Goal: Task Accomplishment & Management: Manage account settings

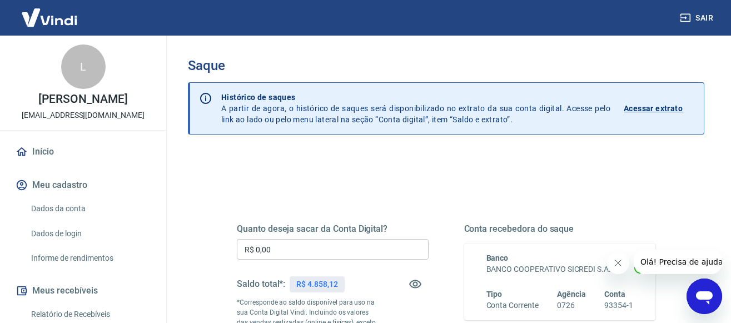
click at [292, 250] on input "R$ 0,00" at bounding box center [333, 249] width 192 height 21
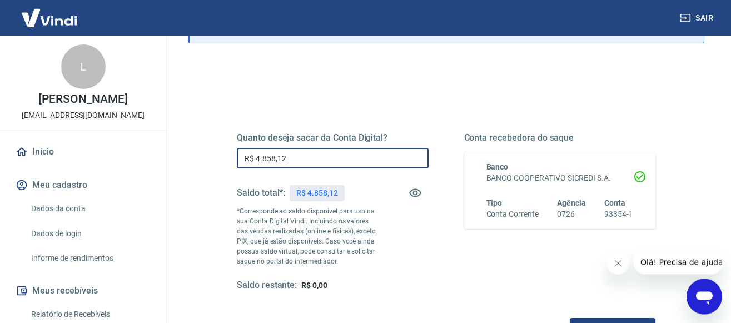
scroll to position [170, 0]
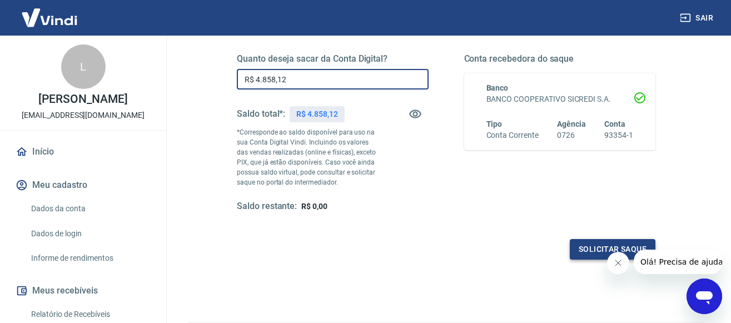
type input "R$ 4.858,12"
click at [581, 255] on button "Solicitar saque" at bounding box center [613, 249] width 86 height 21
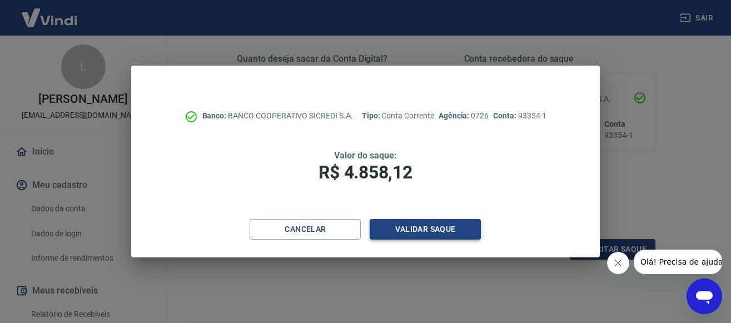
click at [431, 226] on button "Validar saque" at bounding box center [425, 229] width 111 height 21
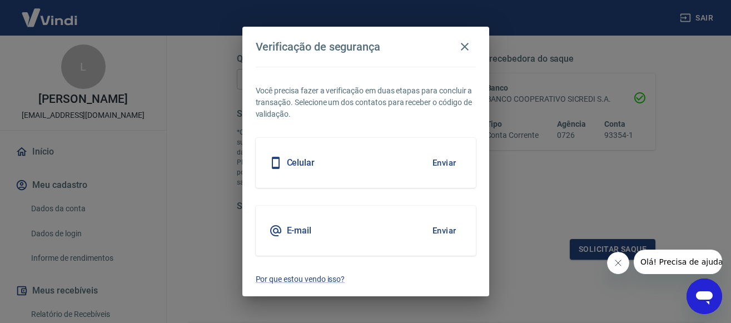
click at [332, 155] on div "Celular Enviar" at bounding box center [366, 163] width 220 height 50
click at [433, 159] on button "Enviar" at bounding box center [445, 162] width 36 height 23
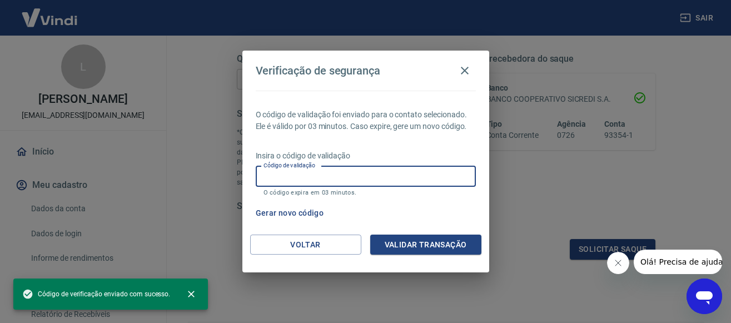
click at [379, 172] on input "Código de validação" at bounding box center [366, 176] width 220 height 21
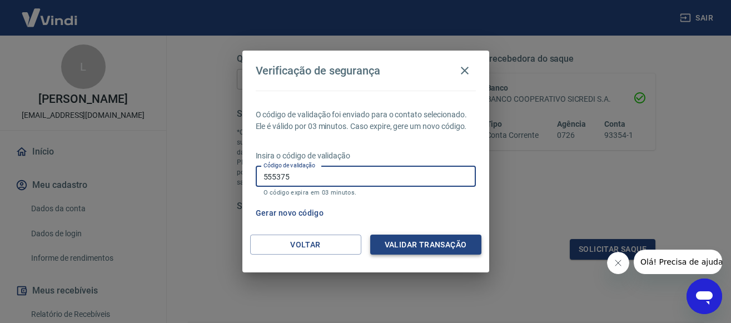
type input "555375"
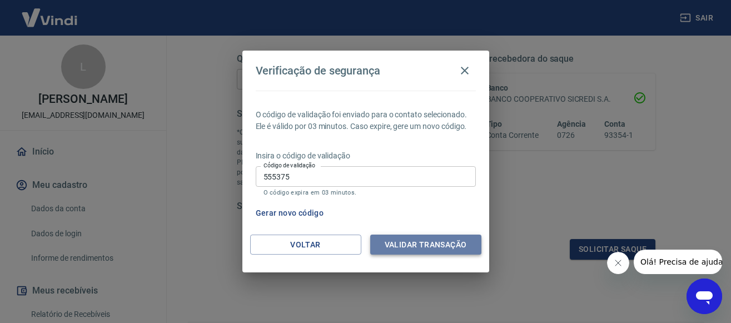
click at [407, 247] on button "Validar transação" at bounding box center [425, 245] width 111 height 21
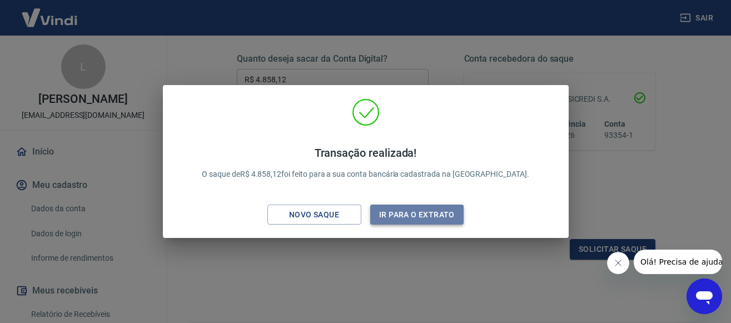
click at [393, 212] on button "Ir para o extrato" at bounding box center [417, 215] width 94 height 21
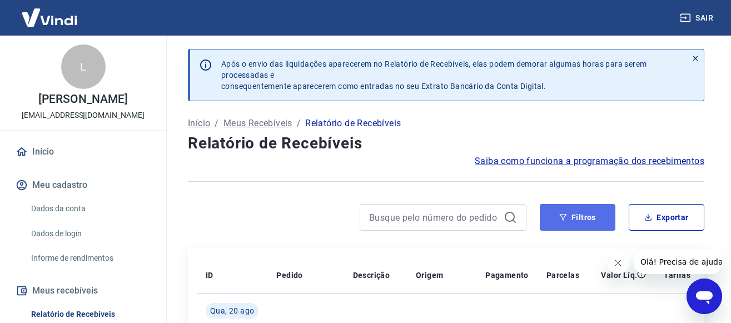
click at [591, 216] on button "Filtros" at bounding box center [578, 217] width 76 height 27
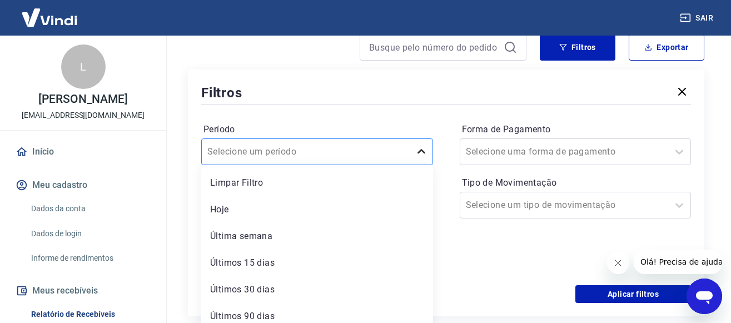
scroll to position [179, 0]
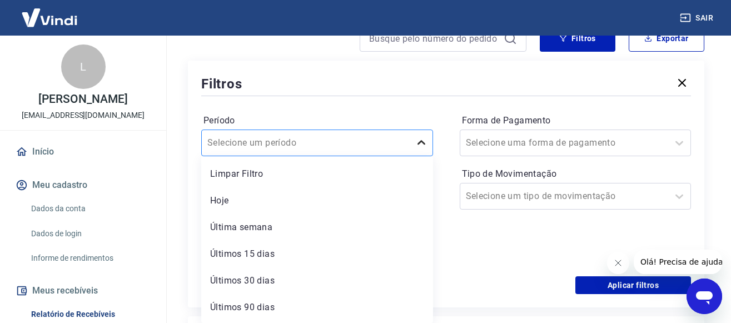
click at [420, 145] on div at bounding box center [421, 143] width 22 height 22
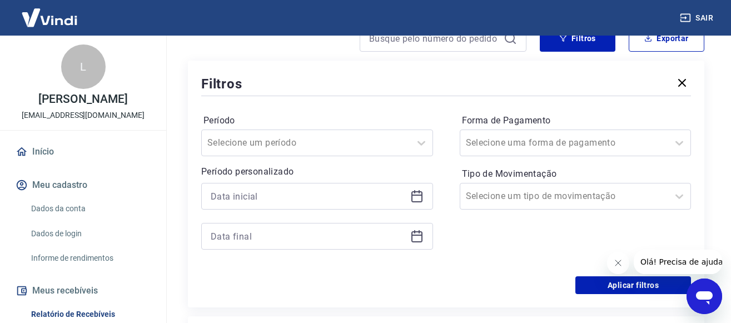
click at [428, 86] on div "Filtros" at bounding box center [446, 83] width 490 height 19
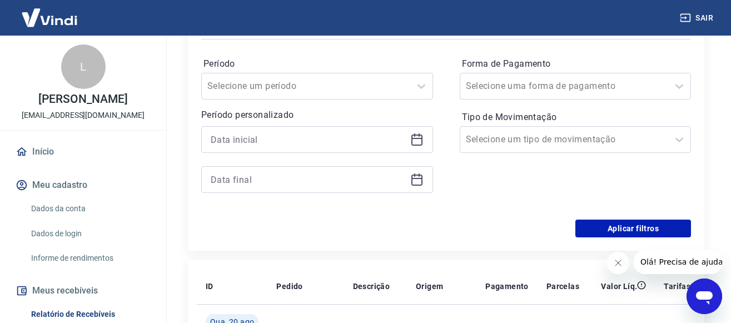
click at [419, 142] on icon at bounding box center [416, 139] width 13 height 13
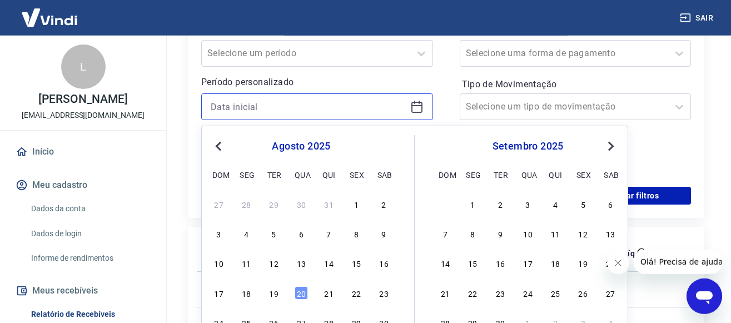
scroll to position [293, 0]
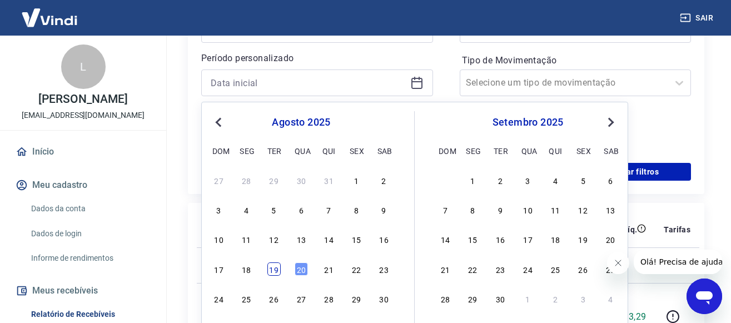
click at [273, 269] on div "19" at bounding box center [274, 269] width 13 height 13
type input "19/08/2025"
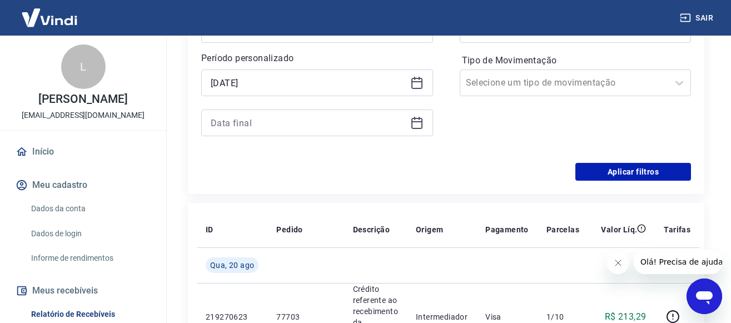
click at [416, 127] on icon at bounding box center [416, 122] width 13 height 13
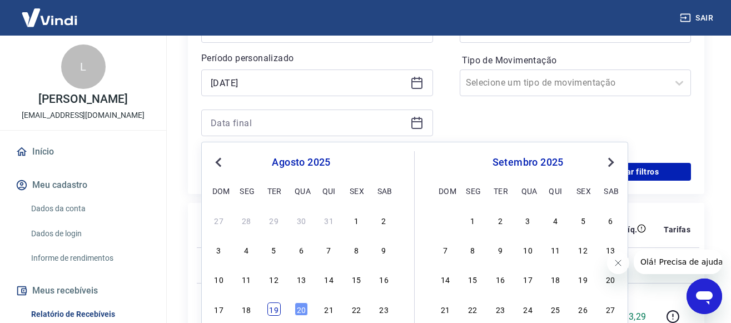
click at [273, 310] on div "19" at bounding box center [274, 309] width 13 height 13
type input "19/08/2025"
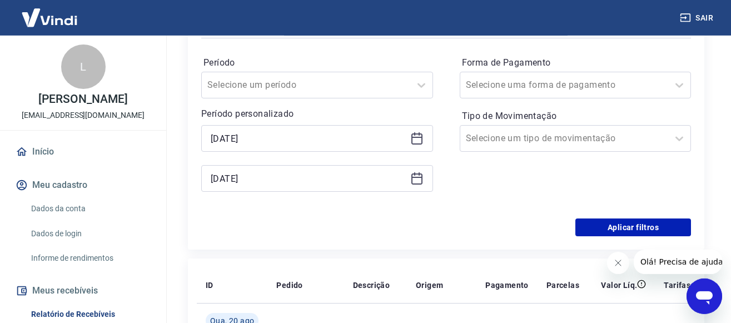
scroll to position [236, 0]
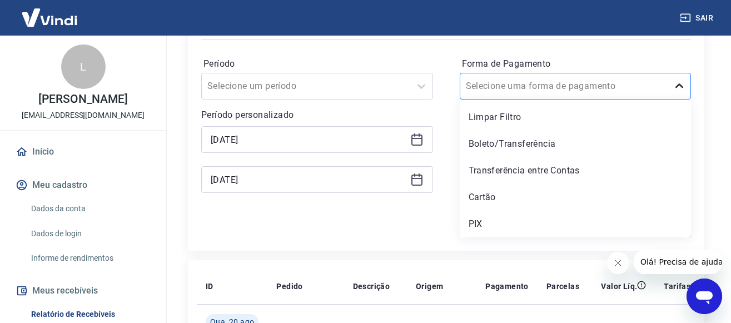
click at [679, 87] on icon at bounding box center [679, 86] width 13 height 13
click at [493, 191] on div "Cartão" at bounding box center [576, 197] width 232 height 22
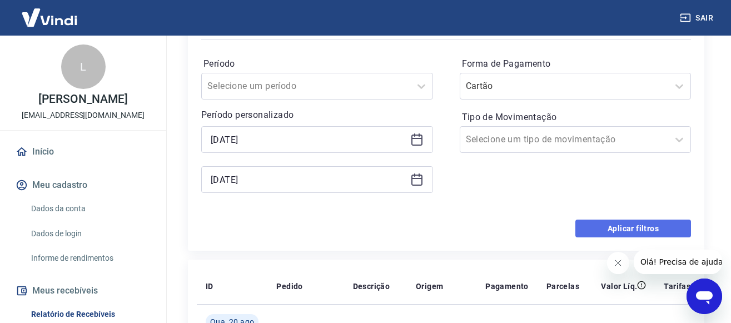
click at [625, 230] on button "Aplicar filtros" at bounding box center [634, 229] width 116 height 18
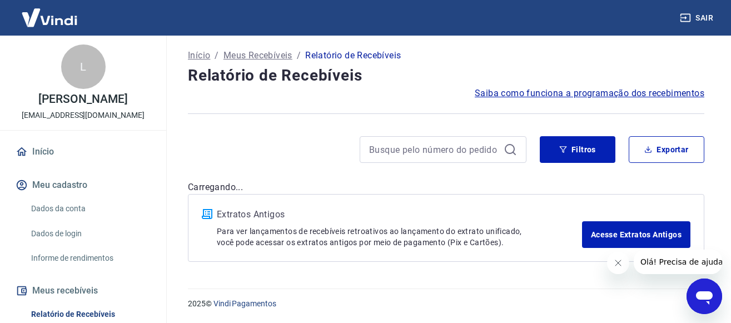
scroll to position [68, 0]
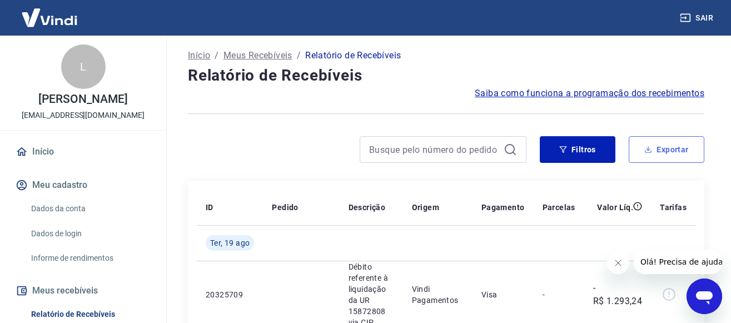
click at [651, 154] on button "Exportar" at bounding box center [667, 149] width 76 height 27
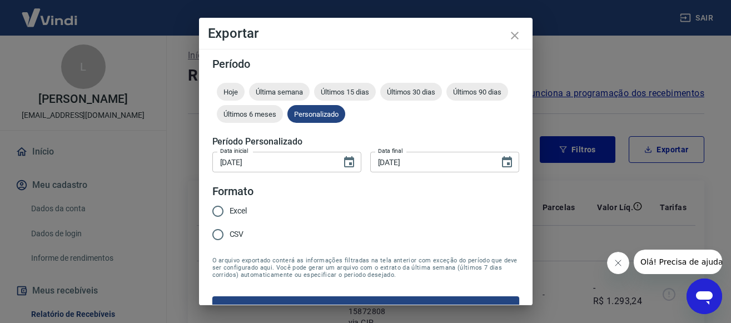
type input "19/08/2025"
click at [224, 235] on input "CSV" at bounding box center [217, 234] width 23 height 23
radio input "true"
click at [315, 300] on button "Exportar" at bounding box center [365, 307] width 307 height 23
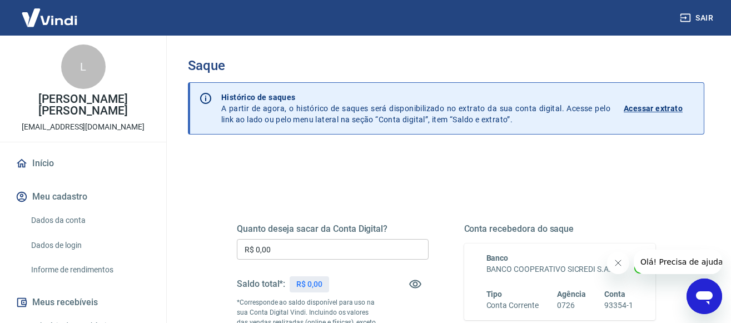
click at [650, 107] on p "Acessar extrato" at bounding box center [653, 108] width 59 height 11
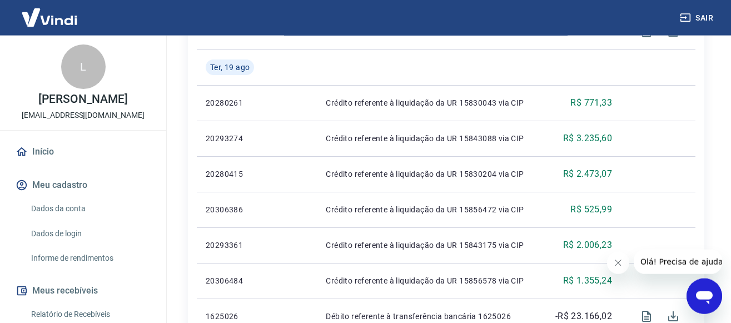
scroll to position [284, 0]
